Goal: Use online tool/utility

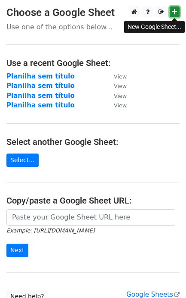
click at [175, 15] on link at bounding box center [175, 11] width 10 height 11
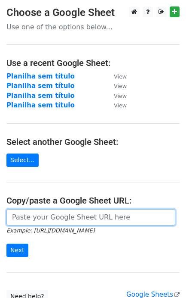
drag, startPoint x: 13, startPoint y: 213, endPoint x: 21, endPoint y: 214, distance: 7.8
click at [13, 213] on input "url" at bounding box center [90, 217] width 169 height 16
paste input "https://docs.google.com/spreadsheets/d/1S-SQS2_G7Zty6PTnG5c1oUpd2WHXhMJP4fiCFJ9…"
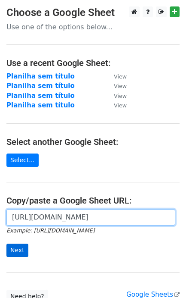
scroll to position [0, 192]
type input "https://docs.google.com/spreadsheets/d/1S-SQS2_G7Zty6PTnG5c1oUpd2WHXhMJP4fiCFJ9…"
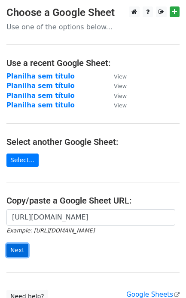
click at [17, 250] on input "Next" at bounding box center [17, 249] width 22 height 13
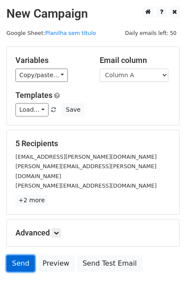
click at [22, 255] on link "Send" at bounding box center [20, 263] width 28 height 16
